Goal: Information Seeking & Learning: Learn about a topic

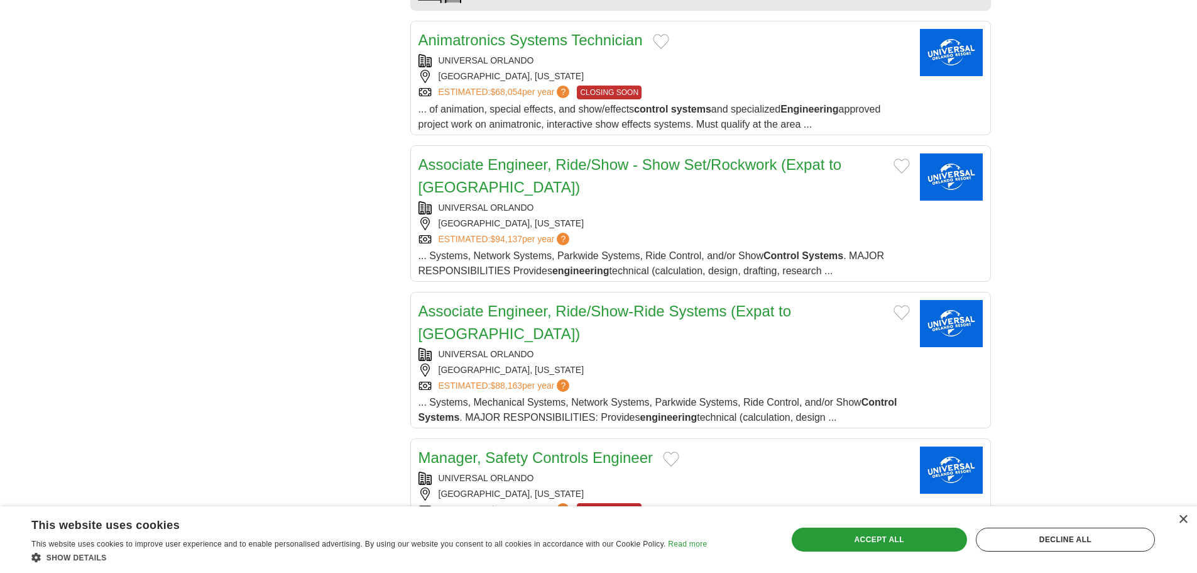
scroll to position [1362, 0]
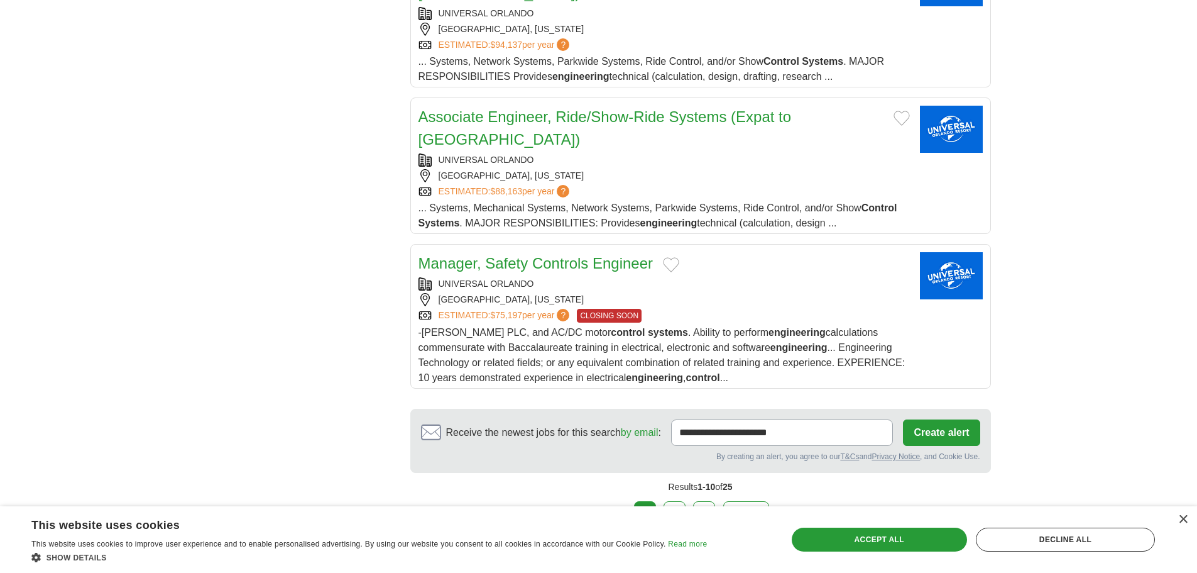
click at [676, 501] on link "2" at bounding box center [675, 514] width 22 height 26
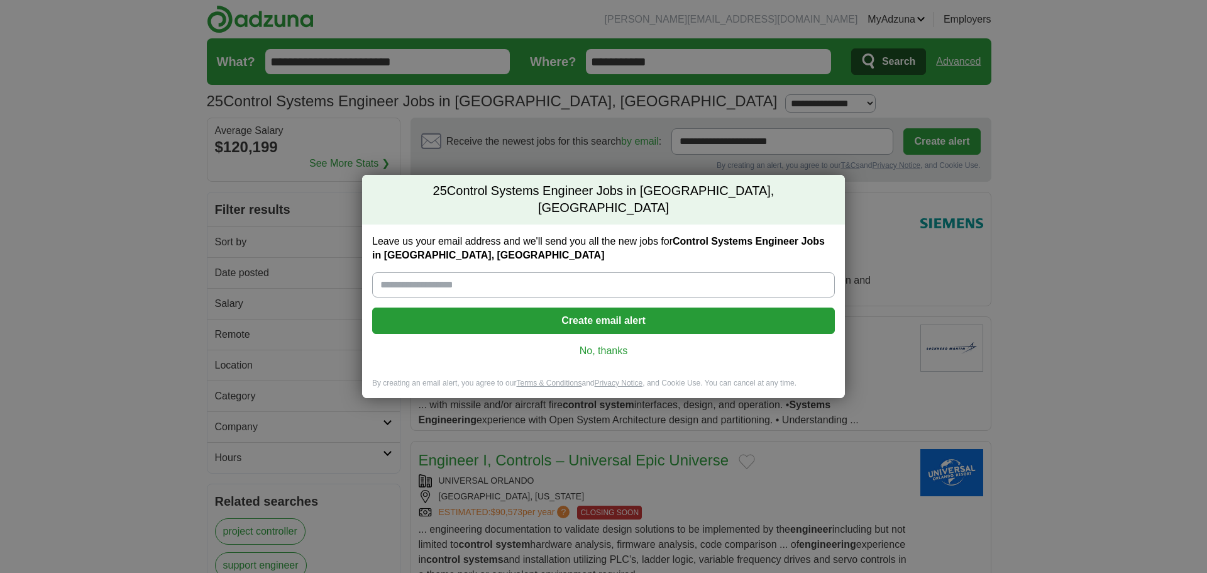
click at [610, 344] on link "No, thanks" at bounding box center [603, 351] width 442 height 14
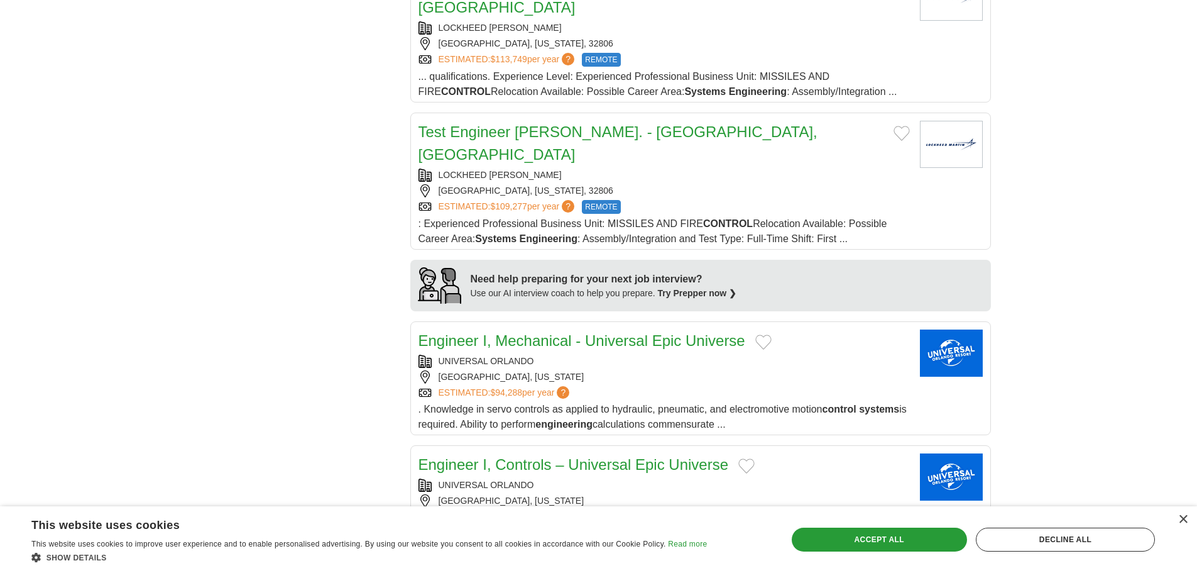
scroll to position [1048, 0]
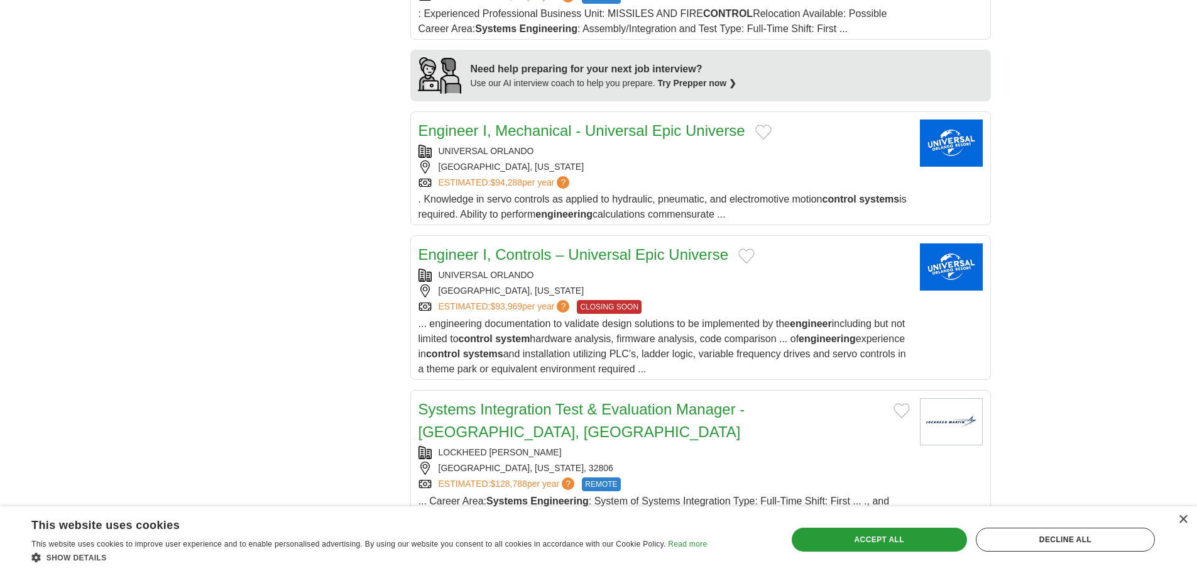
click at [651, 400] on link "Systems Integration Test & Evaluation Manager - [GEOGRAPHIC_DATA], [GEOGRAPHIC_…" at bounding box center [582, 420] width 327 height 40
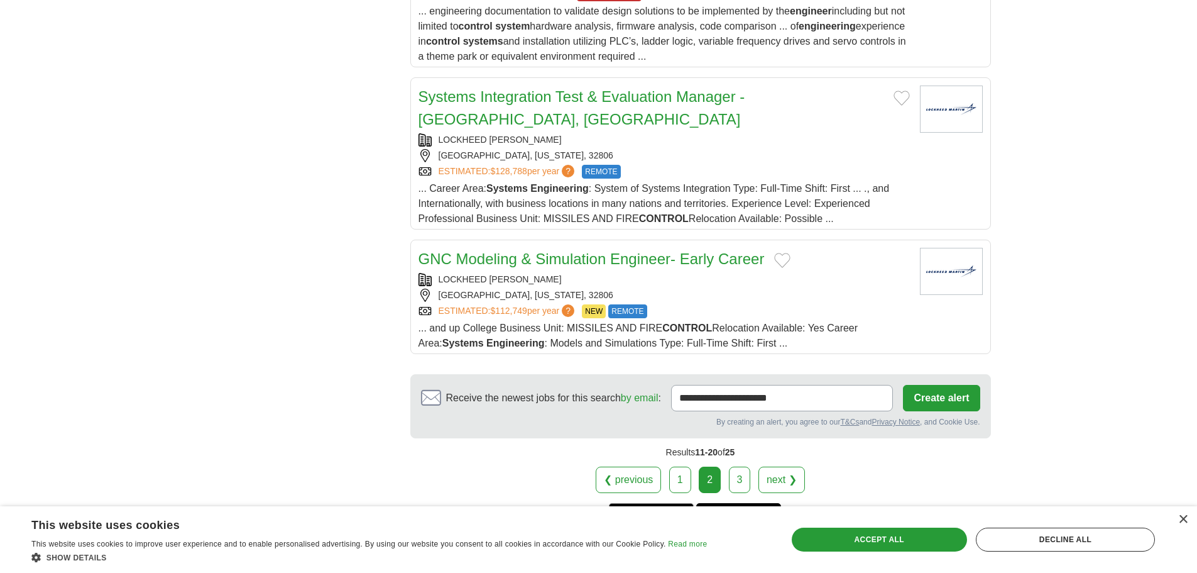
scroll to position [1362, 0]
